Goal: Find specific page/section: Find specific page/section

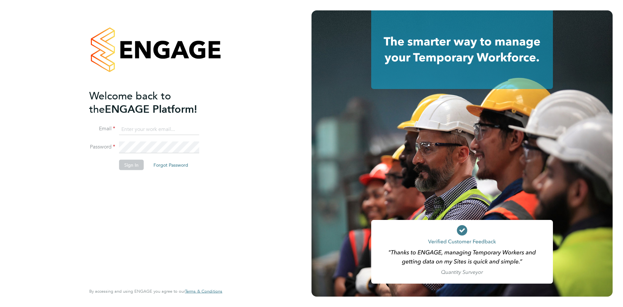
click at [135, 126] on input at bounding box center [159, 129] width 80 height 12
type input "Rhiarna.Devares@bcuk.co.uk"
click at [134, 169] on button "Sign In" at bounding box center [131, 164] width 25 height 10
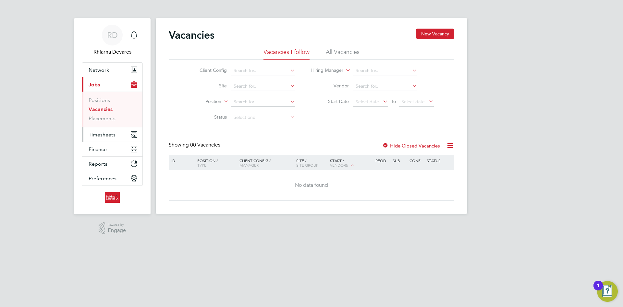
click at [114, 134] on span "Timesheets" at bounding box center [102, 134] width 27 height 6
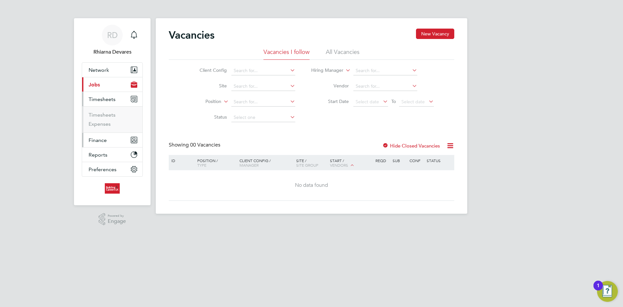
click at [101, 143] on span "Finance" at bounding box center [98, 140] width 18 height 6
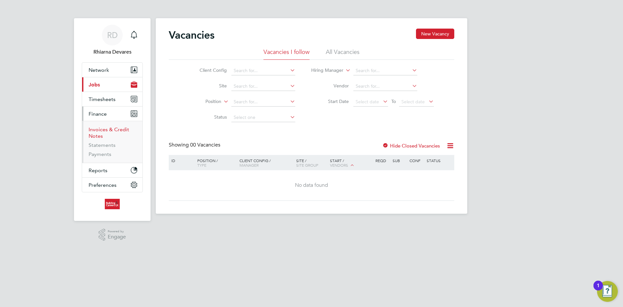
click at [102, 132] on link "Invoices & Credit Notes" at bounding box center [109, 132] width 41 height 13
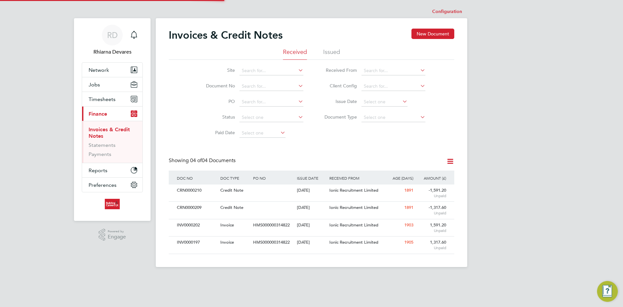
click at [329, 54] on li "Issued" at bounding box center [331, 54] width 17 height 12
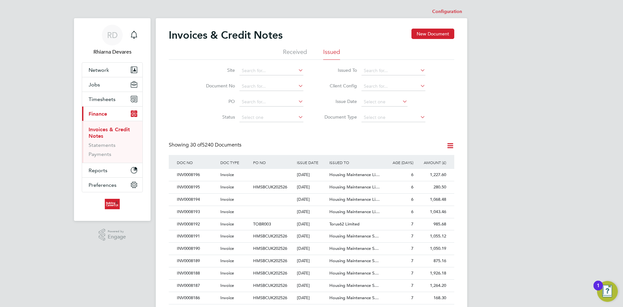
scroll to position [12, 44]
